Goal: Information Seeking & Learning: Check status

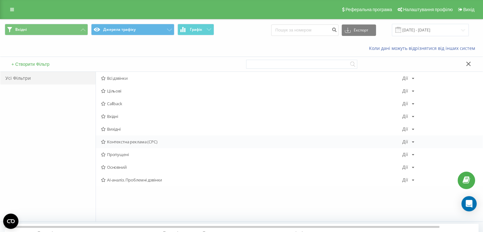
click at [137, 143] on span "Контекстна реклама (CPC)" at bounding box center [252, 142] width 302 height 4
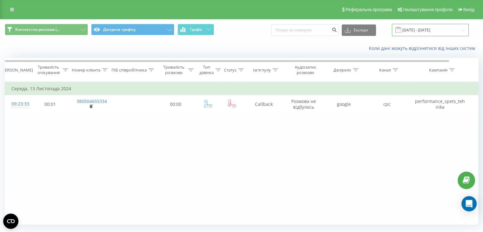
click at [425, 32] on input "[DATE] - [DATE]" at bounding box center [430, 30] width 77 height 12
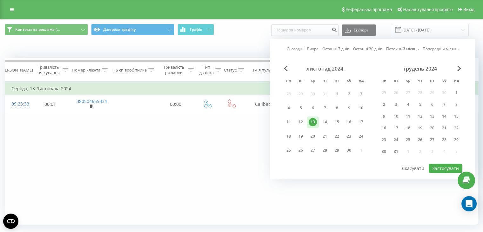
click at [295, 50] on link "Сьогодні" at bounding box center [295, 49] width 17 height 6
click at [449, 164] on button "Застосувати" at bounding box center [446, 168] width 34 height 9
type input "19.08.2025 - 19.08.2025"
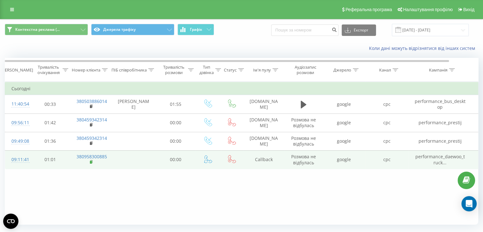
click at [90, 161] on rect at bounding box center [91, 162] width 2 height 3
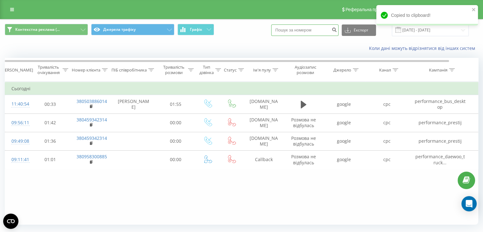
click at [309, 34] on input at bounding box center [304, 29] width 67 height 11
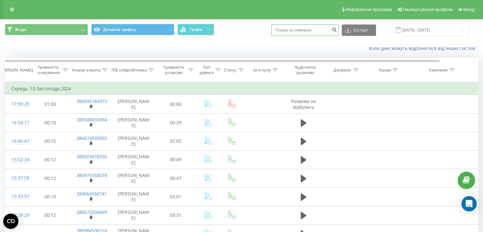
click at [309, 30] on input at bounding box center [304, 29] width 67 height 11
paste input "380958300885"
type input "380958300885"
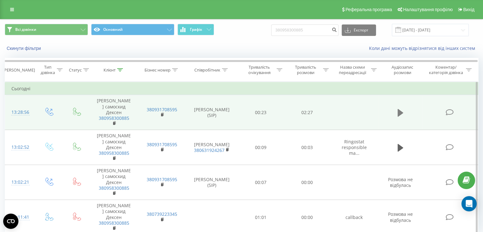
click at [403, 113] on button at bounding box center [401, 113] width 10 height 10
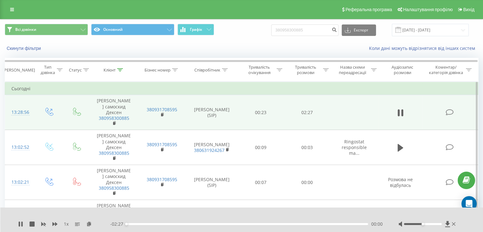
click at [430, 224] on div at bounding box center [423, 224] width 38 height 2
click at [437, 224] on div at bounding box center [423, 224] width 38 height 2
click at [54, 224] on icon at bounding box center [54, 224] width 5 height 4
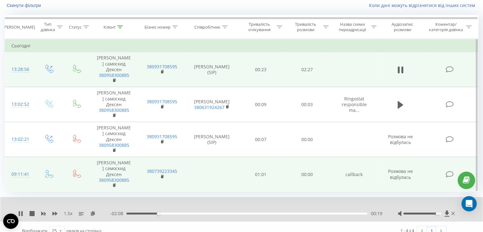
scroll to position [51, 0]
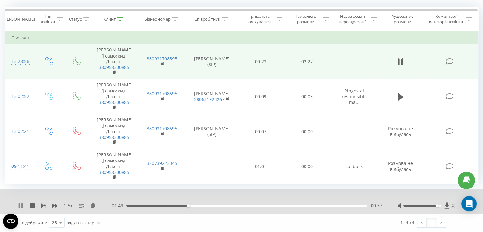
click at [20, 203] on icon at bounding box center [20, 205] width 5 height 5
click at [447, 205] on icon at bounding box center [447, 205] width 5 height 6
click at [20, 204] on icon at bounding box center [21, 205] width 4 height 5
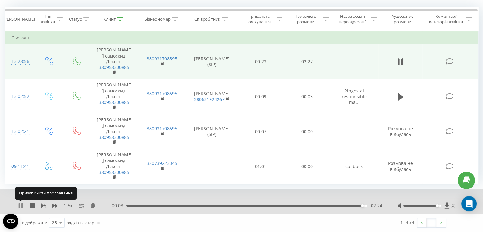
click at [21, 205] on icon at bounding box center [21, 205] width 1 height 5
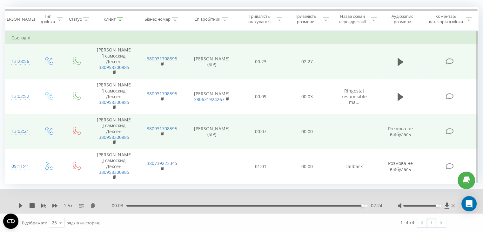
scroll to position [0, 0]
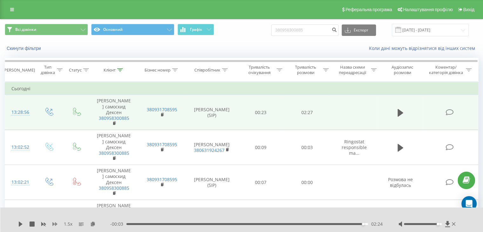
click at [54, 222] on icon at bounding box center [54, 224] width 5 height 5
click at [53, 222] on icon at bounding box center [54, 224] width 5 height 5
drag, startPoint x: 437, startPoint y: 224, endPoint x: 442, endPoint y: 224, distance: 4.8
click at [440, 224] on div "Accessibility label" at bounding box center [438, 224] width 3 height 3
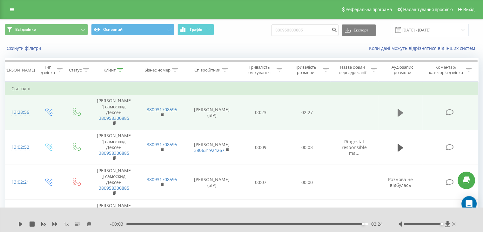
click at [400, 116] on icon at bounding box center [401, 112] width 6 height 9
click at [19, 223] on icon at bounding box center [21, 224] width 4 height 5
click at [22, 225] on icon at bounding box center [20, 224] width 5 height 5
click at [400, 113] on icon at bounding box center [401, 113] width 6 height 8
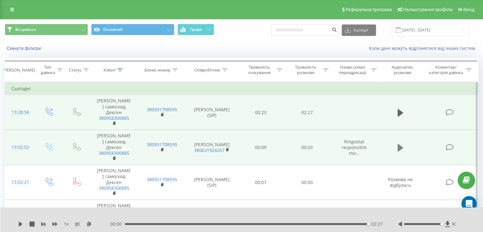
click at [400, 149] on icon at bounding box center [401, 148] width 6 height 8
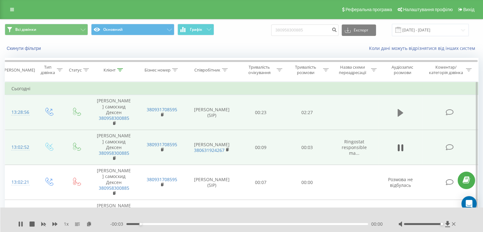
click at [401, 114] on icon at bounding box center [401, 112] width 6 height 9
click at [401, 113] on icon at bounding box center [401, 113] width 6 height 8
click at [18, 226] on icon at bounding box center [20, 224] width 5 height 5
